Goal: Task Accomplishment & Management: Use online tool/utility

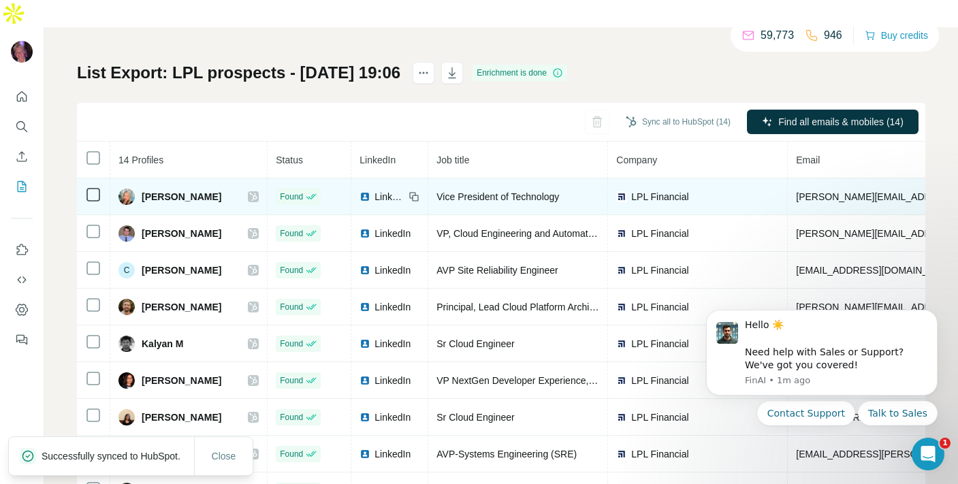
click at [257, 191] on icon at bounding box center [253, 196] width 8 height 11
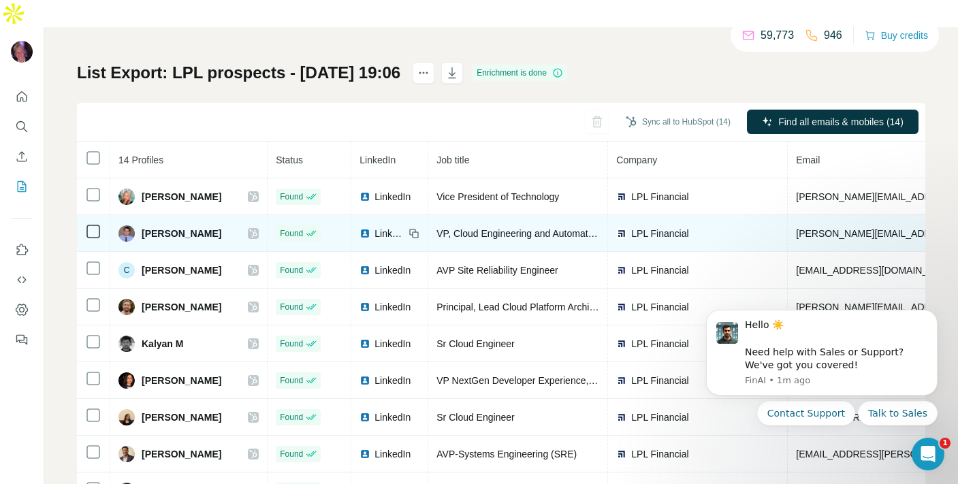
click at [257, 228] on icon at bounding box center [253, 233] width 8 height 11
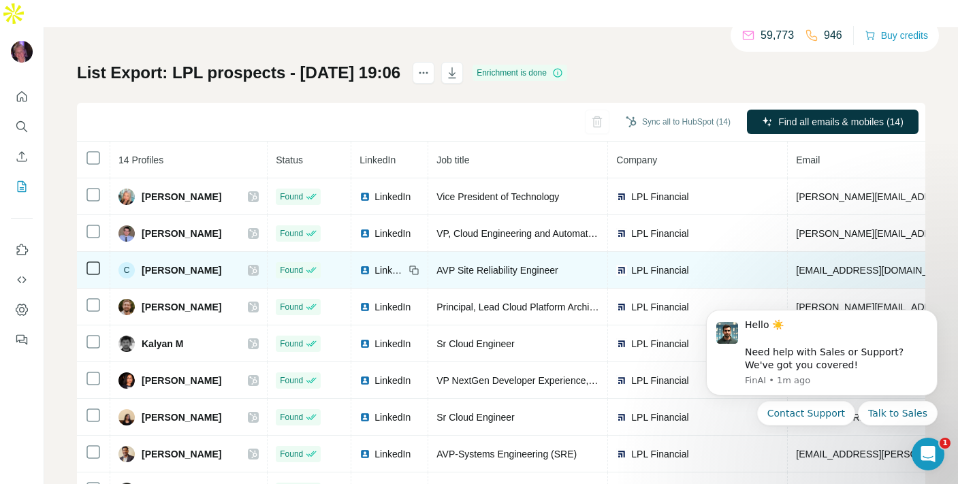
click at [257, 266] on icon at bounding box center [253, 270] width 7 height 8
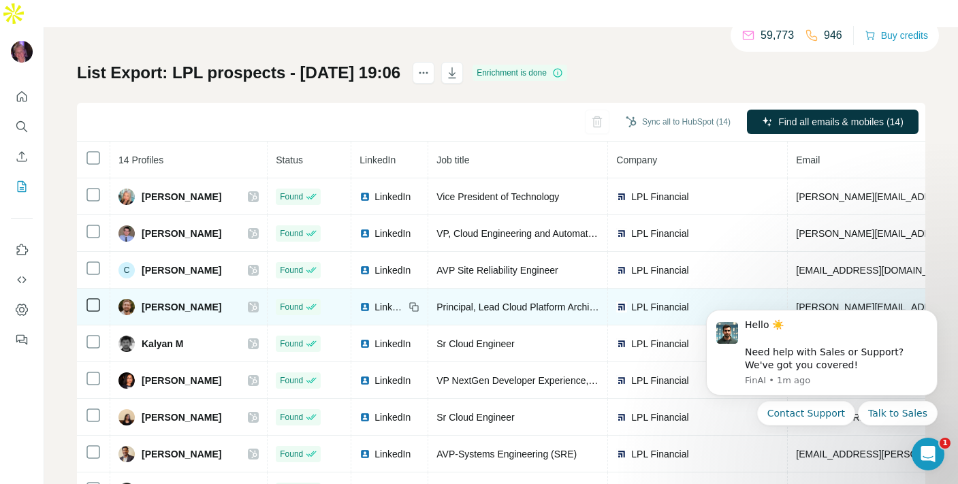
click at [257, 303] on icon at bounding box center [253, 307] width 7 height 8
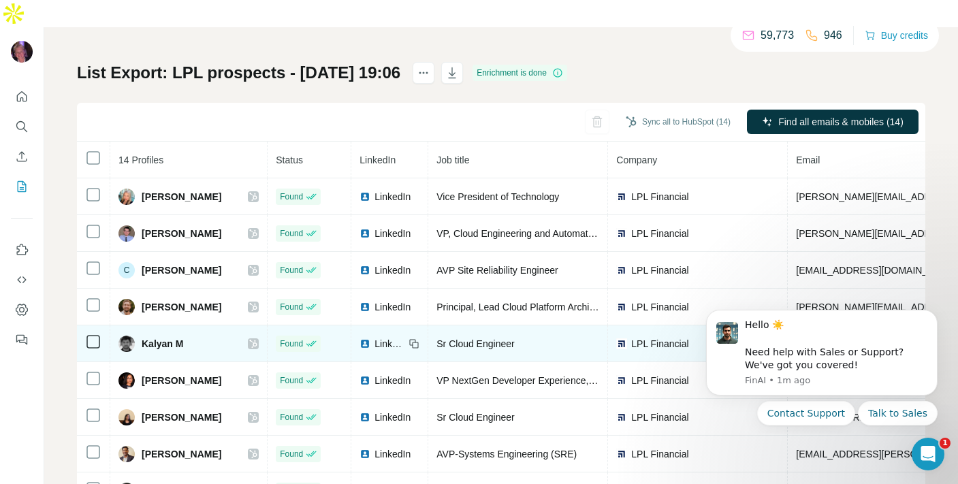
click at [257, 339] on icon at bounding box center [253, 344] width 8 height 11
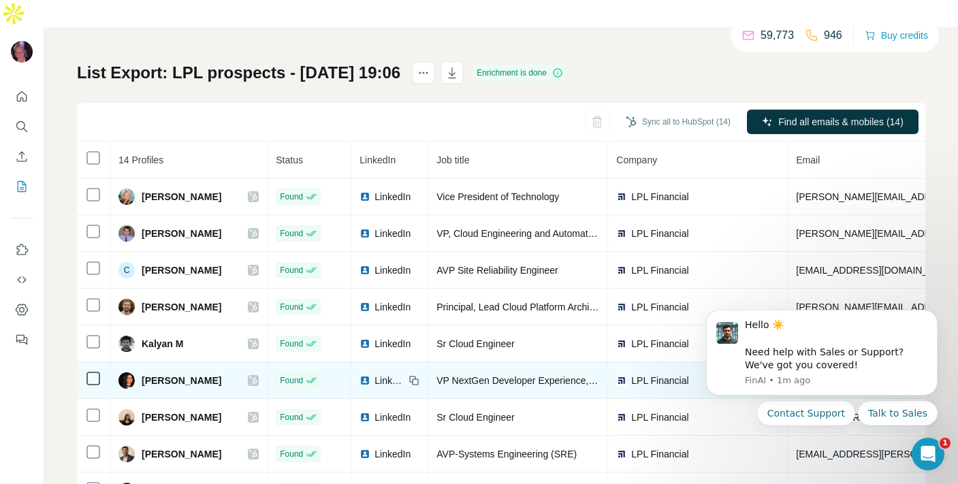
click at [257, 375] on icon at bounding box center [253, 380] width 8 height 11
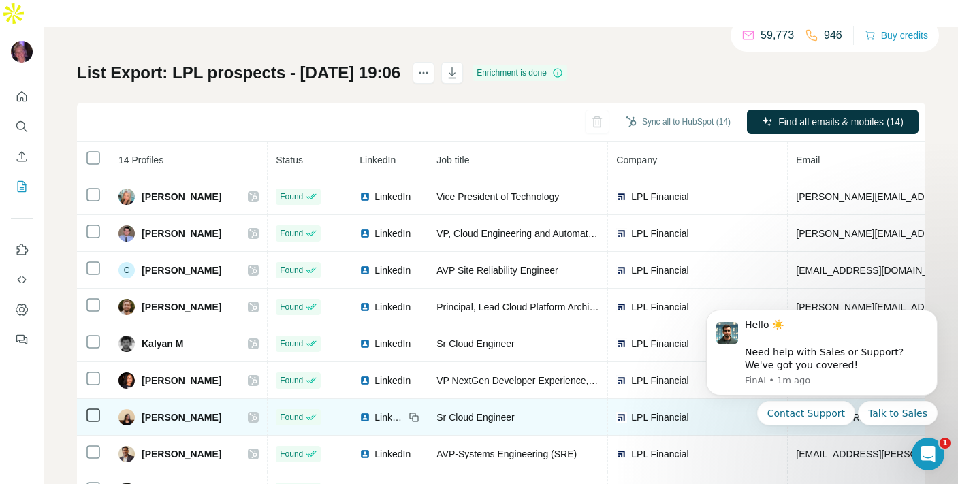
click at [257, 412] on icon at bounding box center [253, 417] width 8 height 11
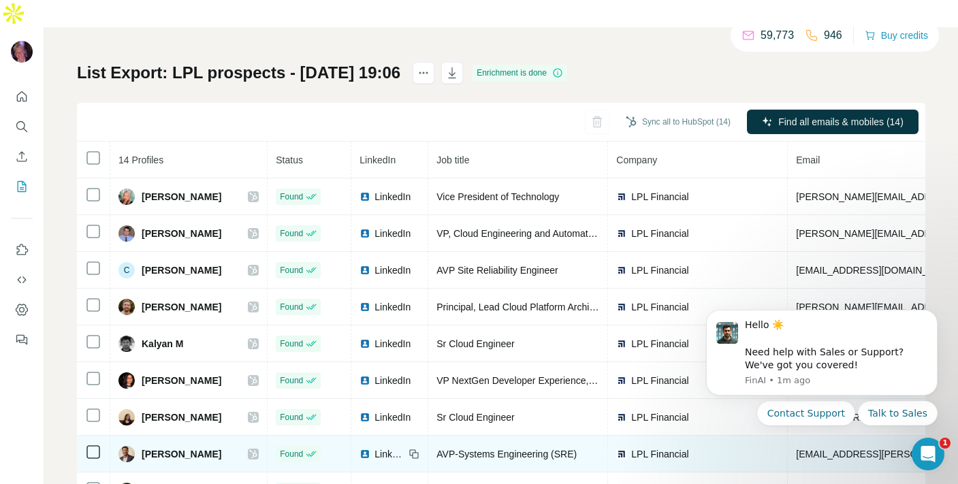
click at [257, 449] on icon at bounding box center [253, 454] width 8 height 11
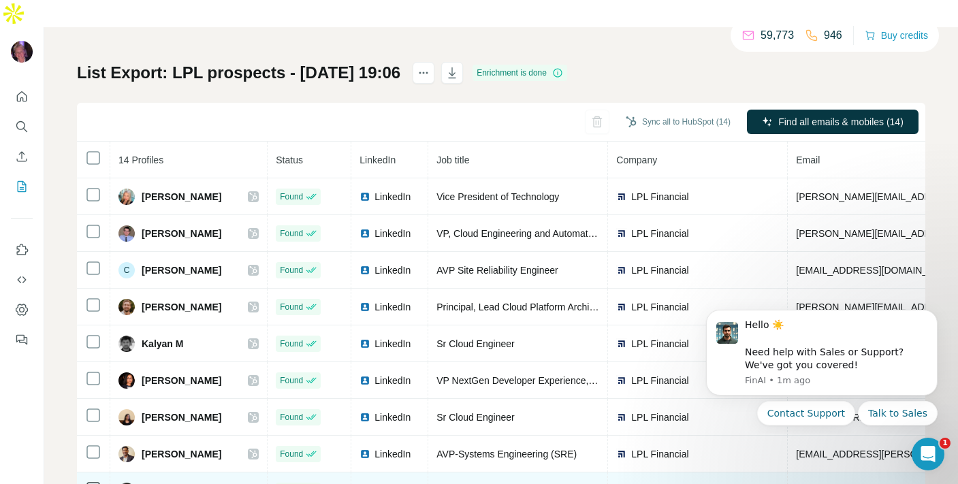
click at [257, 484] on icon at bounding box center [253, 491] width 8 height 11
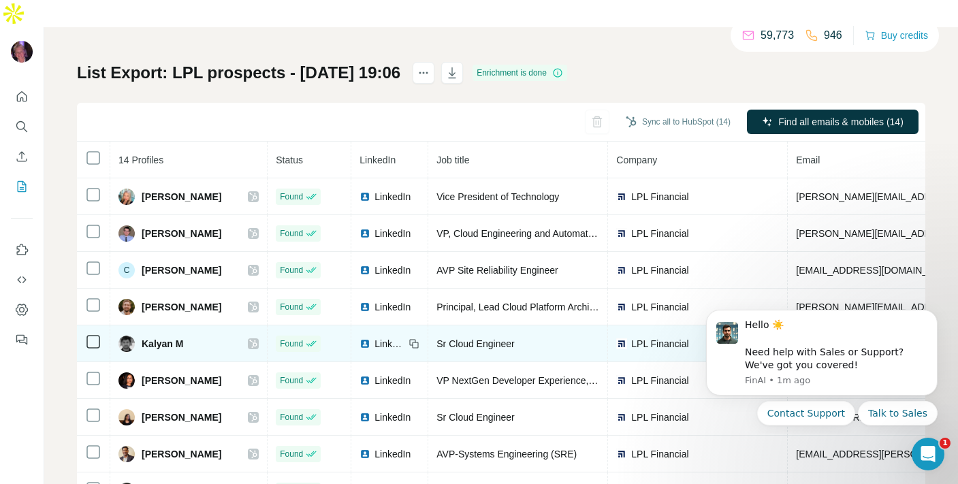
scroll to position [192, 0]
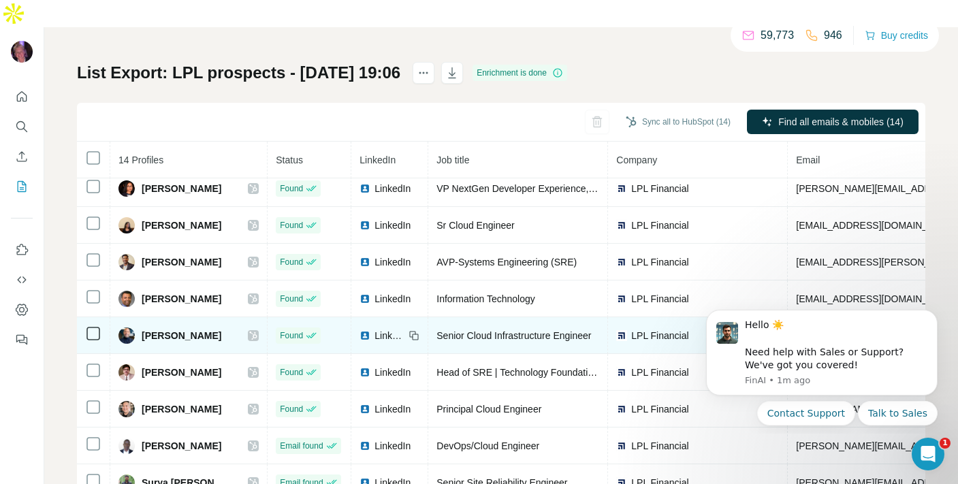
click at [257, 330] on icon at bounding box center [253, 335] width 8 height 11
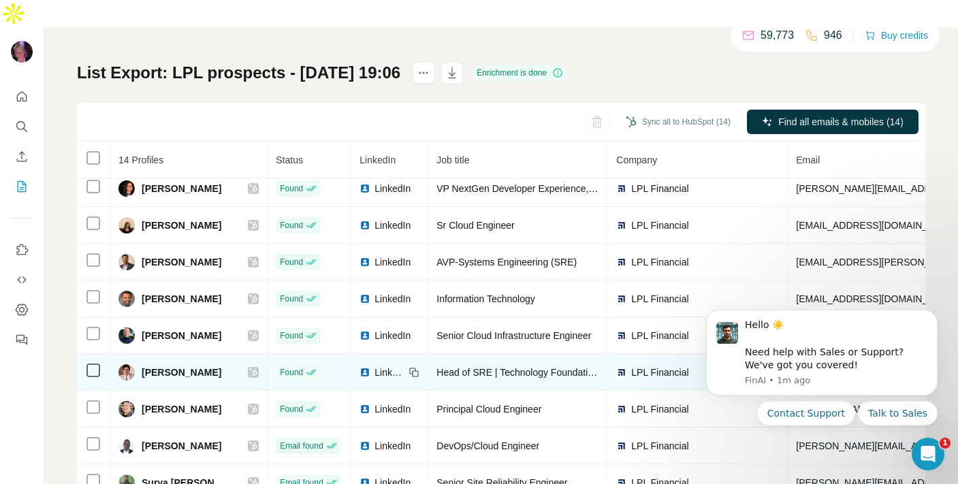
click at [257, 367] on icon at bounding box center [253, 372] width 8 height 11
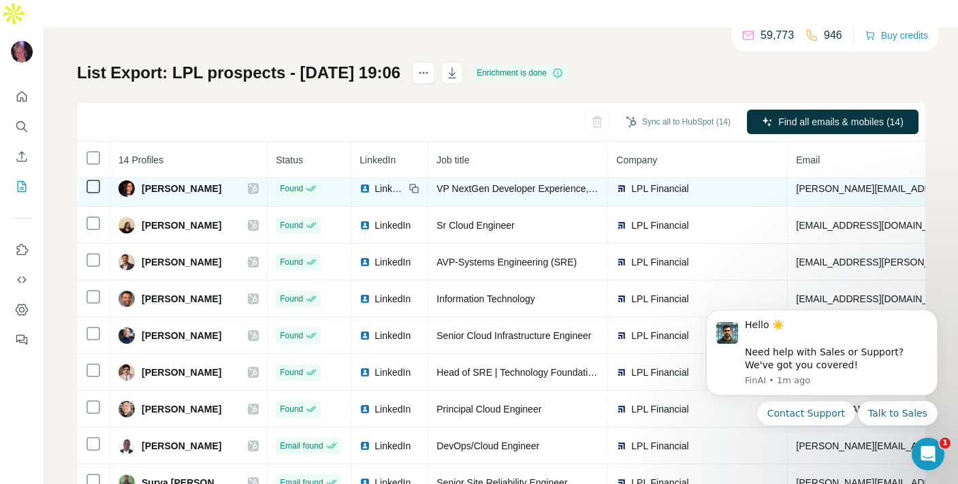
click at [257, 405] on icon at bounding box center [253, 409] width 7 height 8
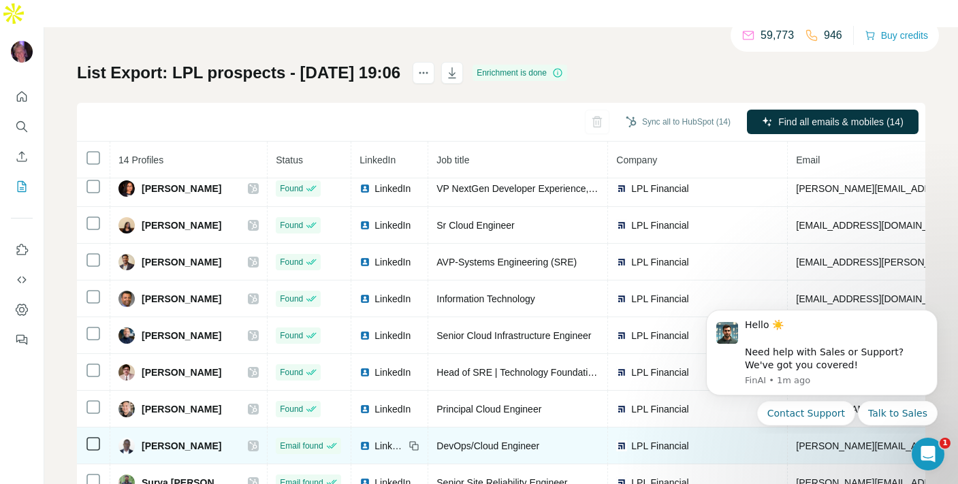
click at [257, 441] on icon at bounding box center [253, 446] width 8 height 11
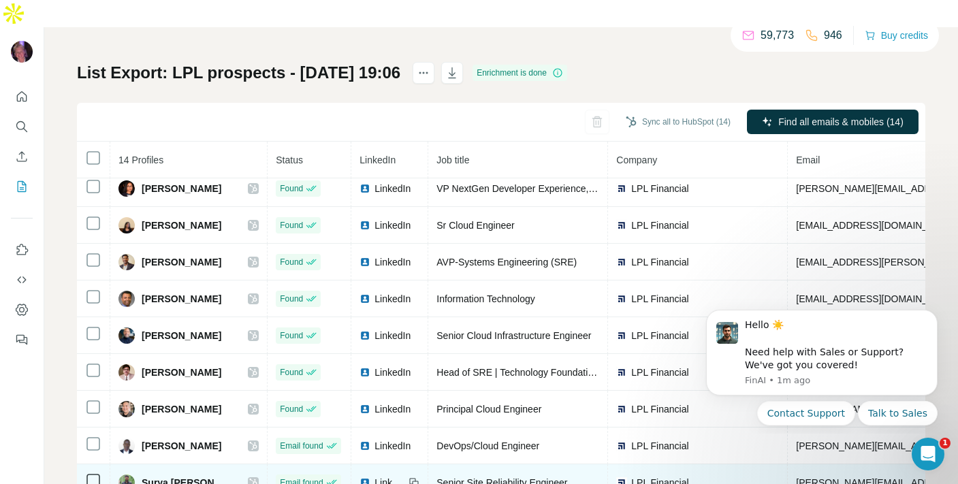
click at [257, 478] on icon at bounding box center [253, 483] width 8 height 11
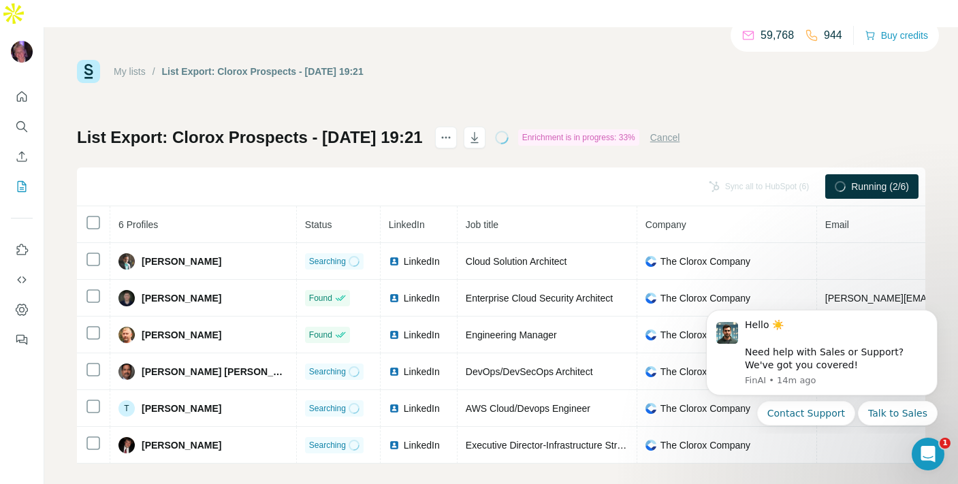
click at [69, 338] on div "My lists / List Export: Clorox Prospects - [DATE] 19:21 59,768 944 Buy credits …" at bounding box center [501, 269] width 914 height 484
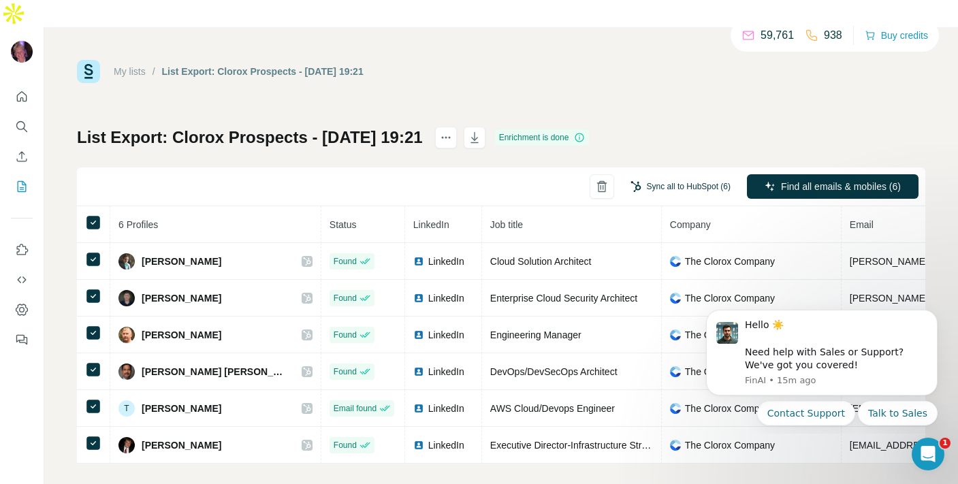
click at [649, 176] on button "Sync all to HubSpot (6)" at bounding box center [680, 186] width 119 height 20
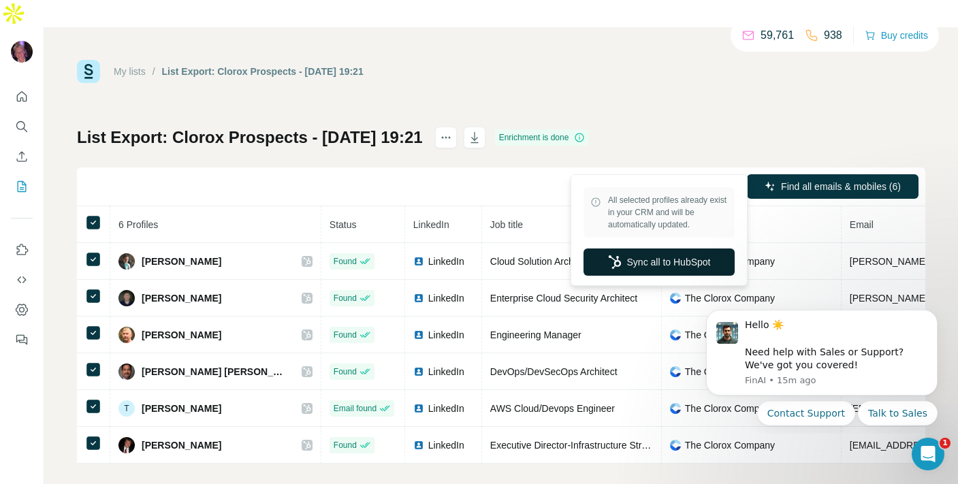
click at [646, 269] on button "Sync all to HubSpot" at bounding box center [659, 262] width 151 height 27
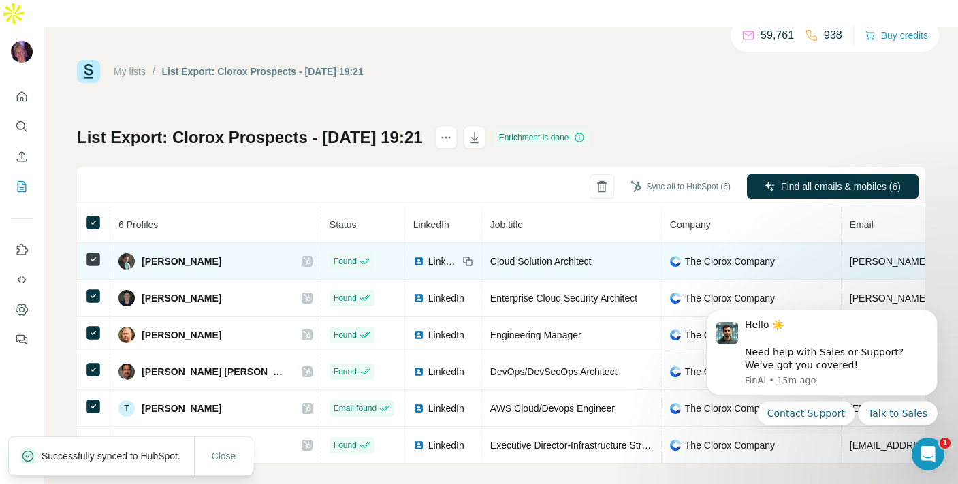
click at [303, 256] on icon at bounding box center [307, 261] width 8 height 11
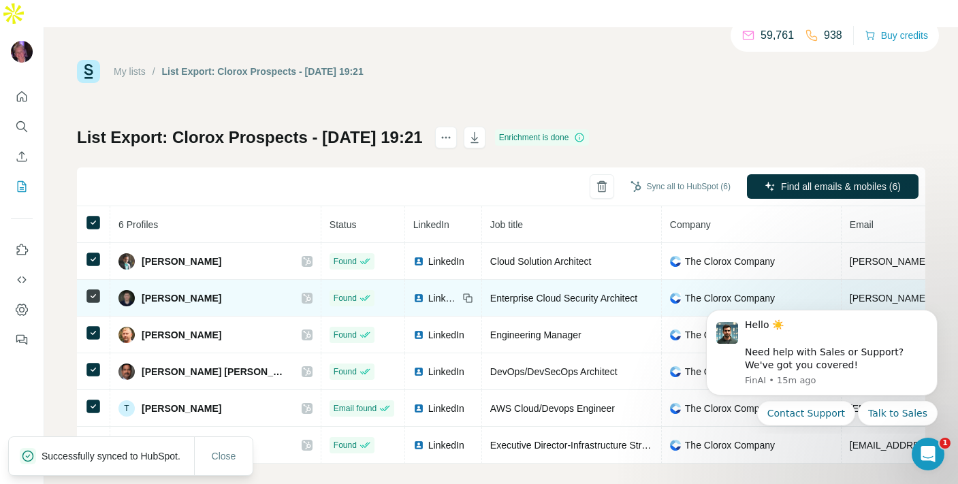
click at [303, 294] on icon at bounding box center [306, 298] width 7 height 8
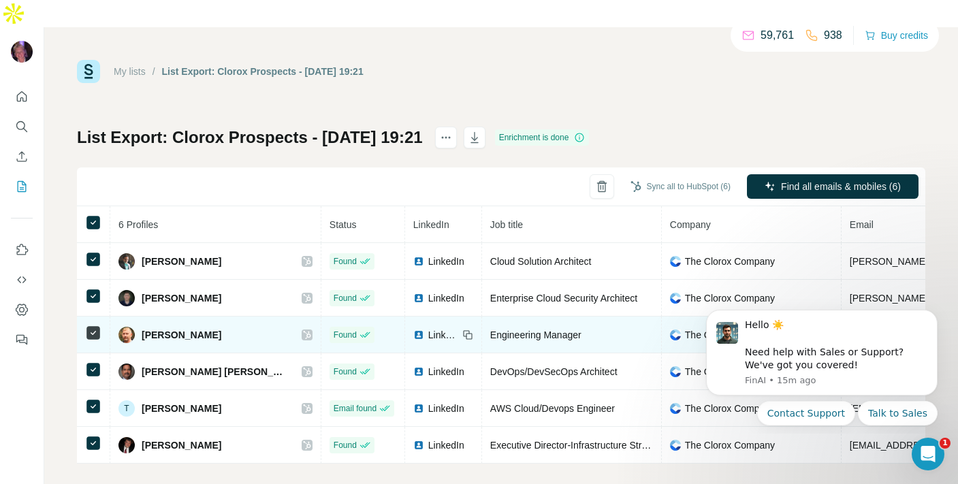
click at [303, 330] on icon at bounding box center [307, 335] width 8 height 11
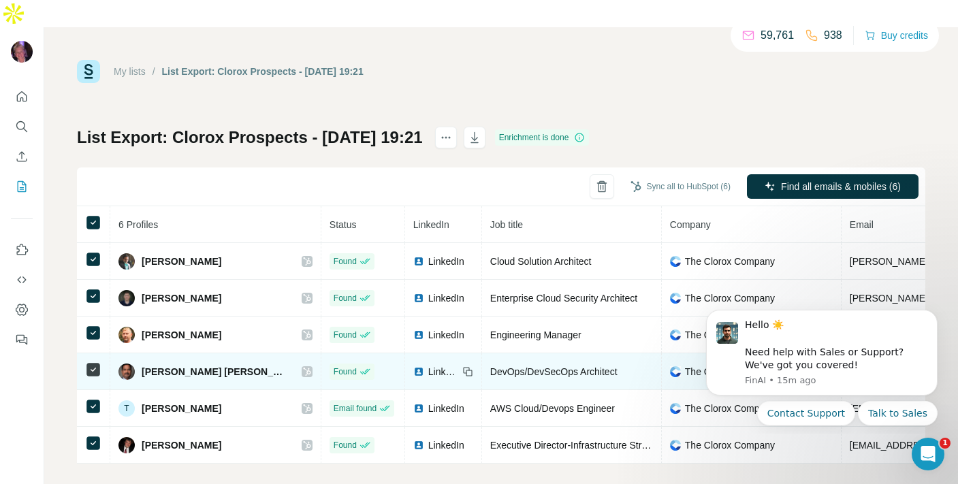
click at [303, 366] on icon at bounding box center [307, 371] width 8 height 11
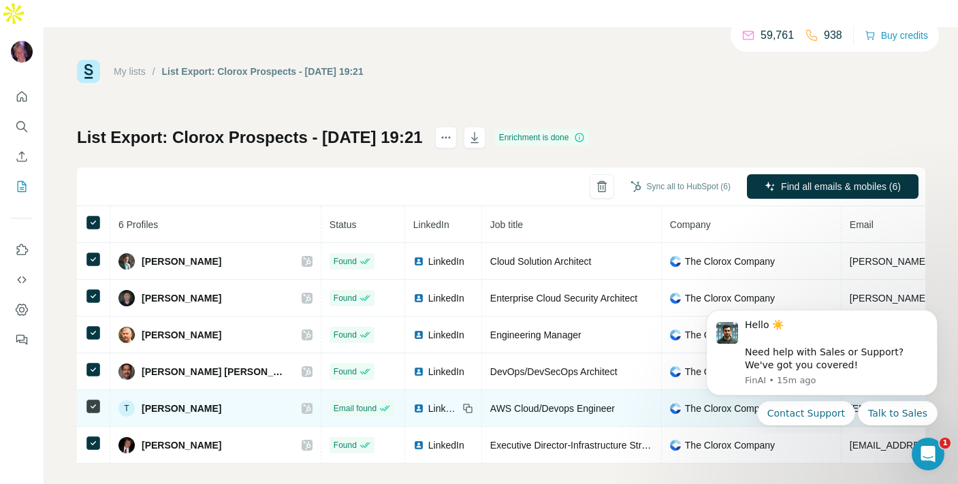
click at [303, 405] on icon at bounding box center [306, 409] width 7 height 8
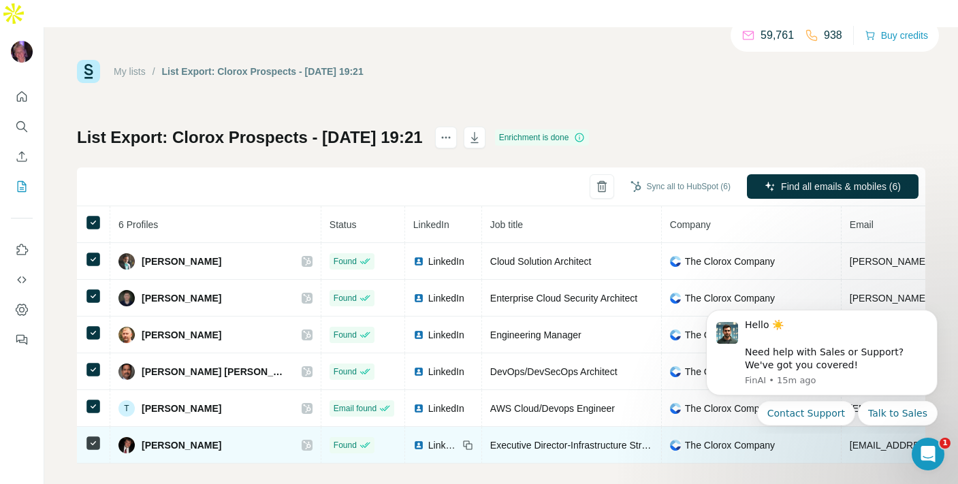
click at [303, 440] on icon at bounding box center [307, 445] width 8 height 11
